Goal: Check status: Check status

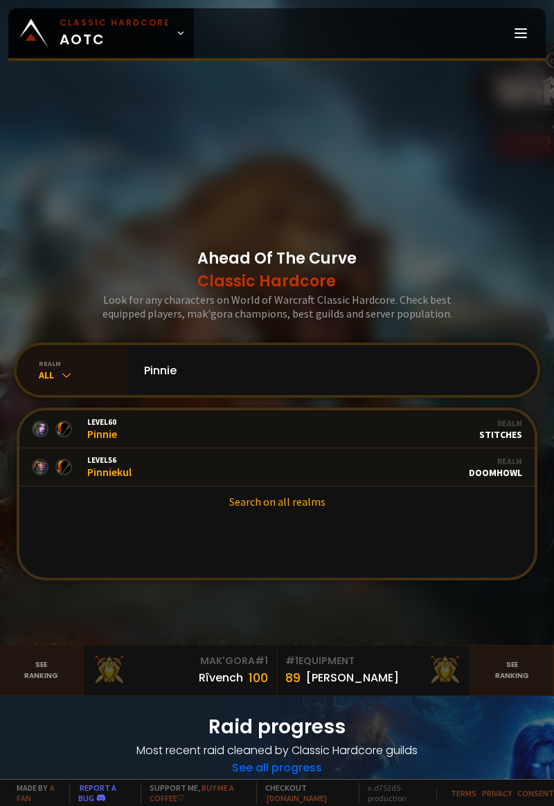
type input "Pinnie"
click at [334, 487] on link "Level 56 Pinniekul Guild Stalwart Realm Doomhowl" at bounding box center [276, 468] width 515 height 38
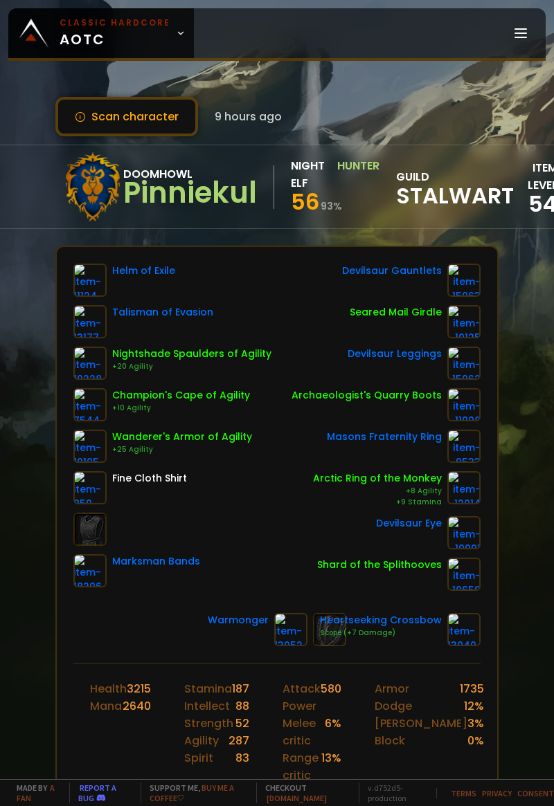
click at [103, 120] on button "Scan character" at bounding box center [126, 116] width 143 height 39
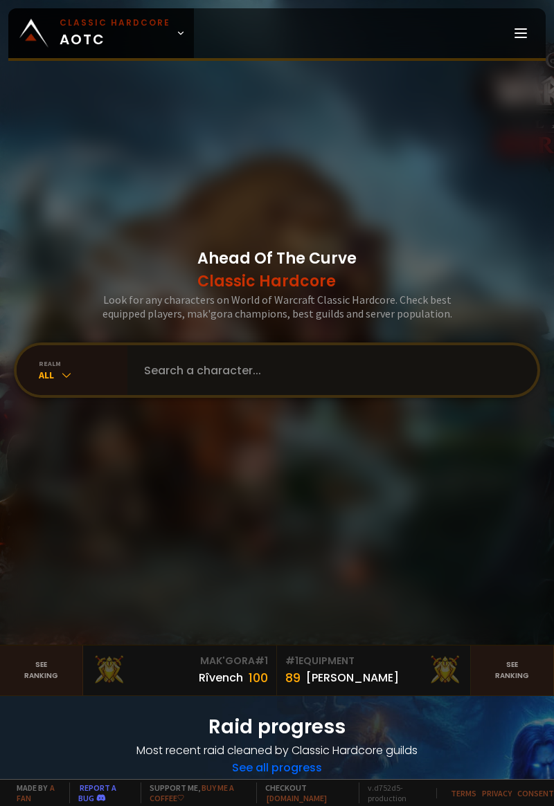
click at [378, 395] on input "text" at bounding box center [328, 370] width 385 height 50
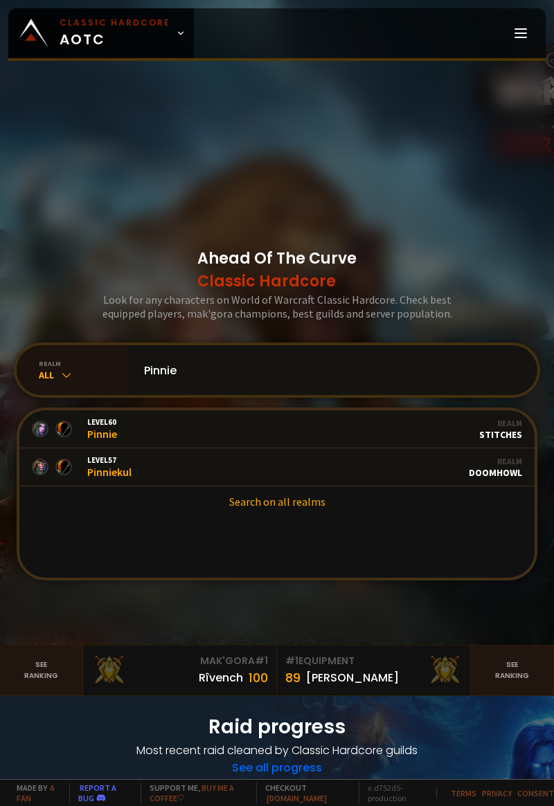
type input "Pinnie"
click at [339, 487] on link "Level 57 Pinniekul Guild Stalwart Realm Doomhowl" at bounding box center [276, 468] width 515 height 38
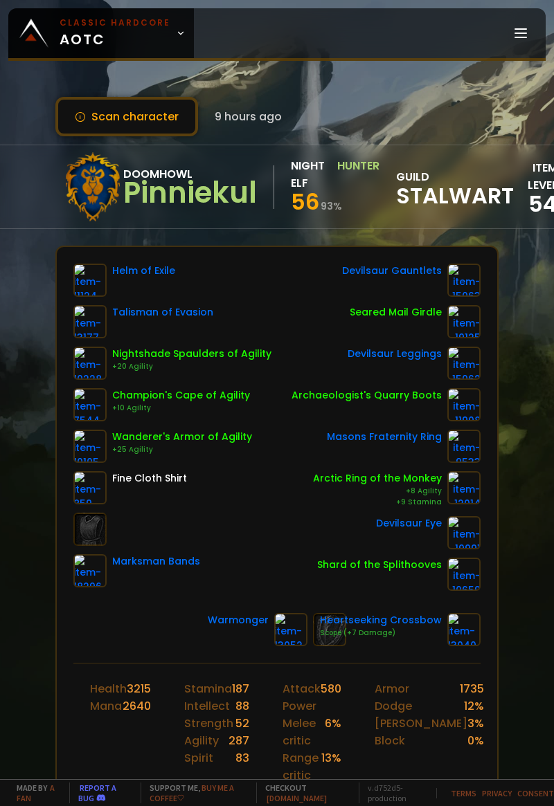
click at [88, 122] on button "Scan character" at bounding box center [126, 116] width 143 height 39
